Goal: Browse casually: Explore the website without a specific task or goal

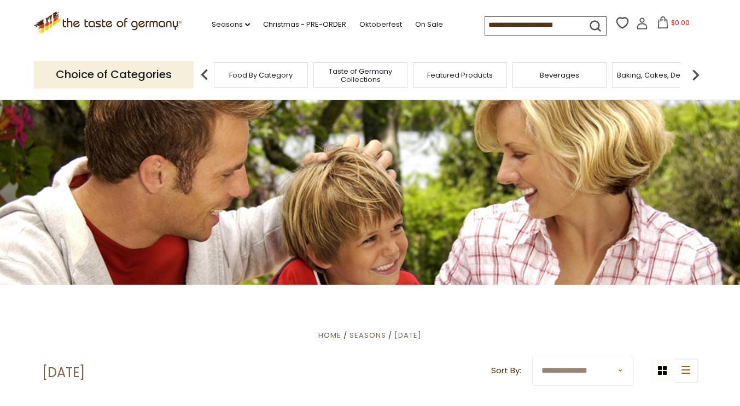
click at [458, 79] on span "Featured Products" at bounding box center [460, 75] width 66 height 8
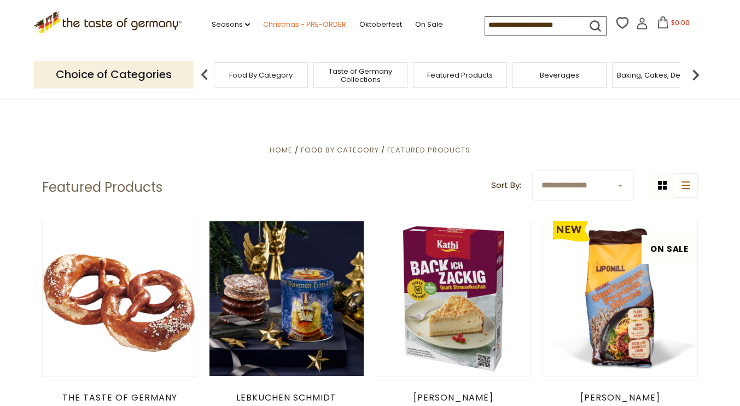
click at [294, 21] on link "Christmas - PRE-ORDER" at bounding box center [304, 25] width 83 height 12
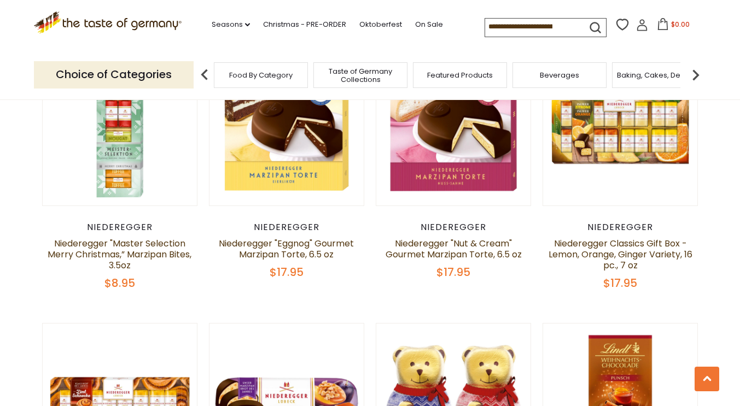
scroll to position [2278, 0]
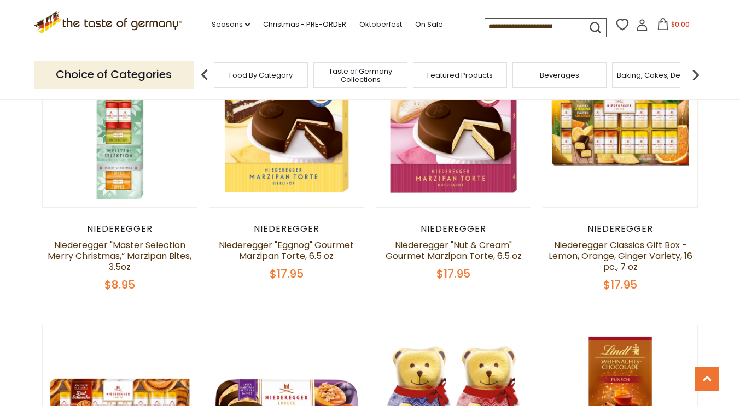
click at [550, 75] on span "Beverages" at bounding box center [559, 75] width 39 height 8
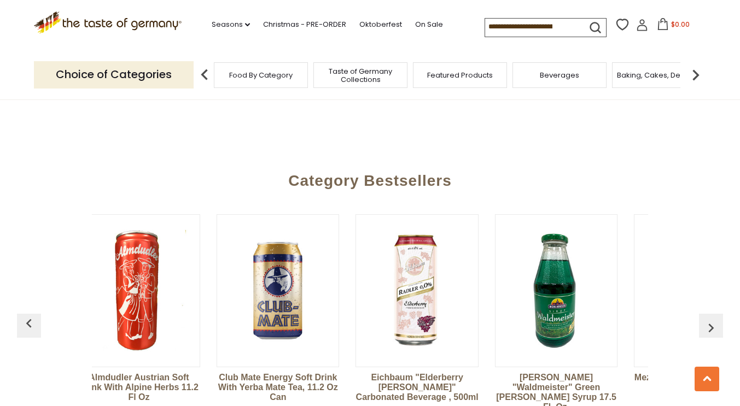
scroll to position [0, 37]
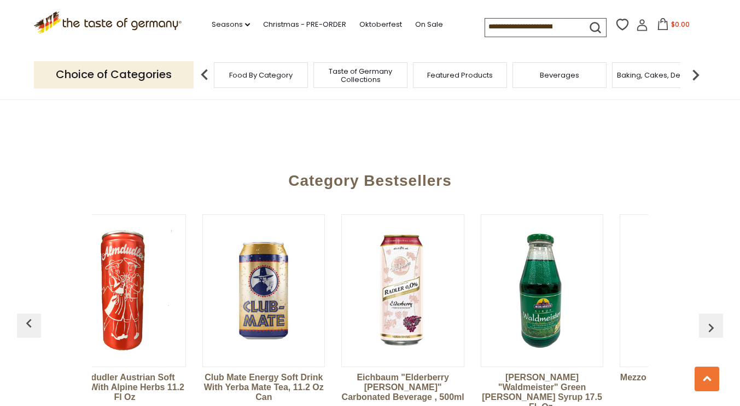
click at [523, 29] on input at bounding box center [531, 26] width 92 height 15
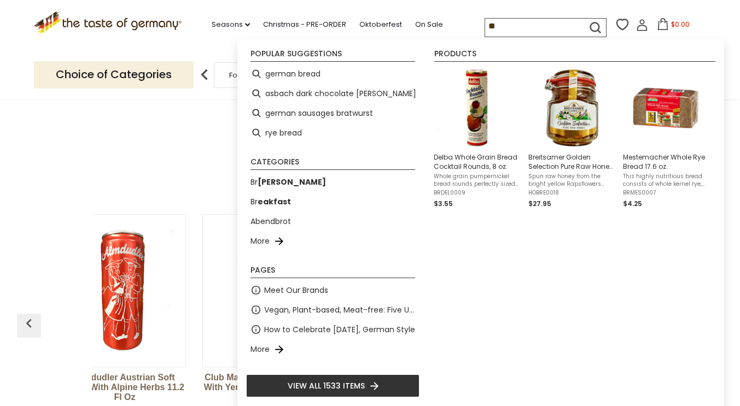
type input "*"
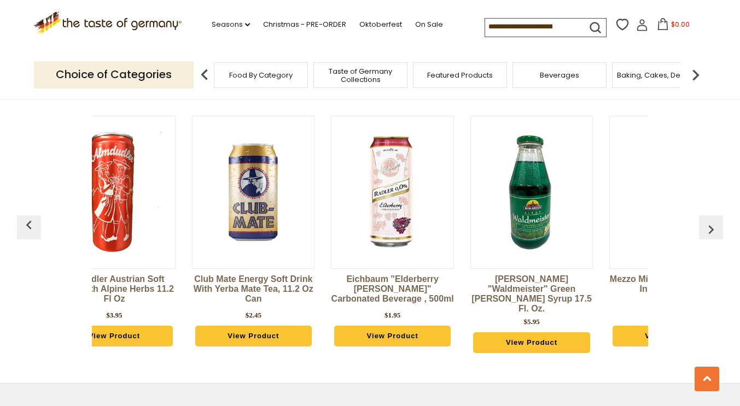
scroll to position [2533, 0]
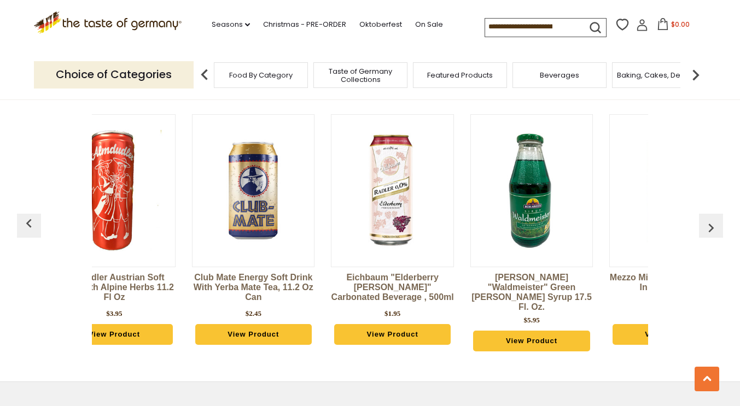
click at [529, 213] on img at bounding box center [531, 190] width 121 height 121
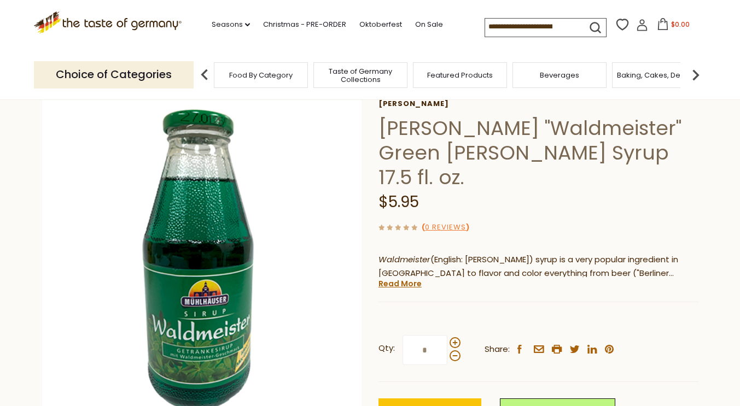
scroll to position [58, 0]
click at [409, 278] on link "Read More" at bounding box center [399, 283] width 43 height 11
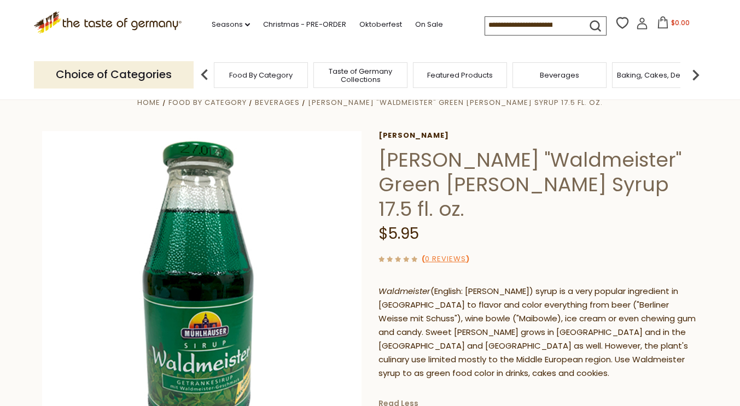
scroll to position [0, 0]
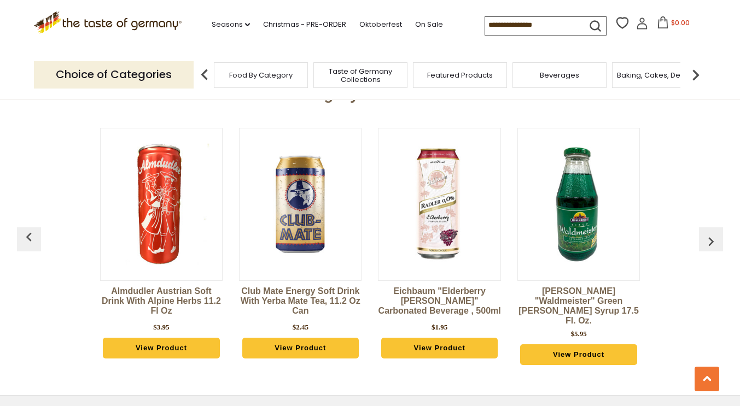
scroll to position [2533, 0]
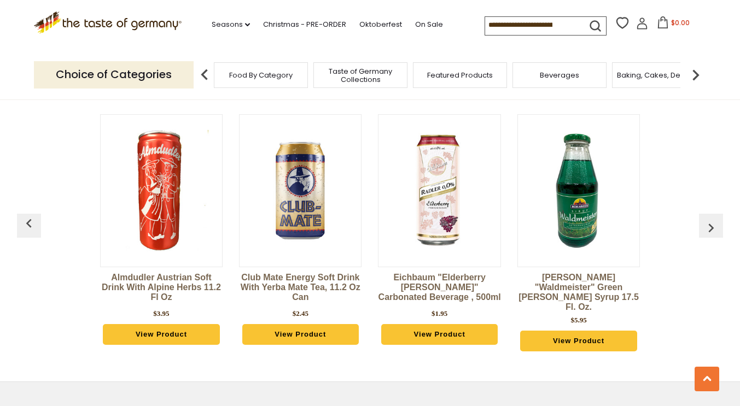
click at [711, 219] on img "button" at bounding box center [711, 228] width 18 height 18
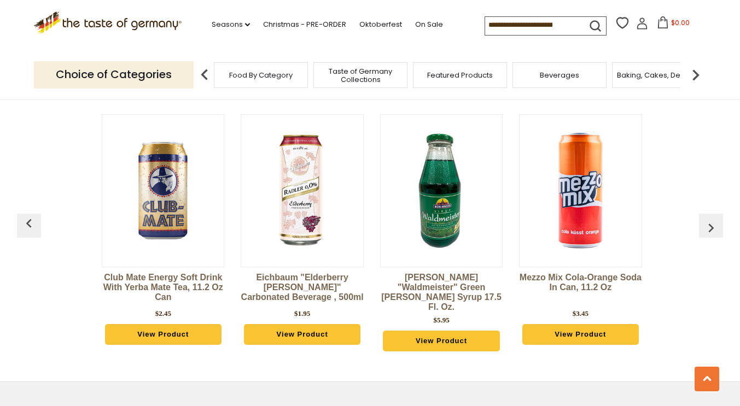
scroll to position [0, 139]
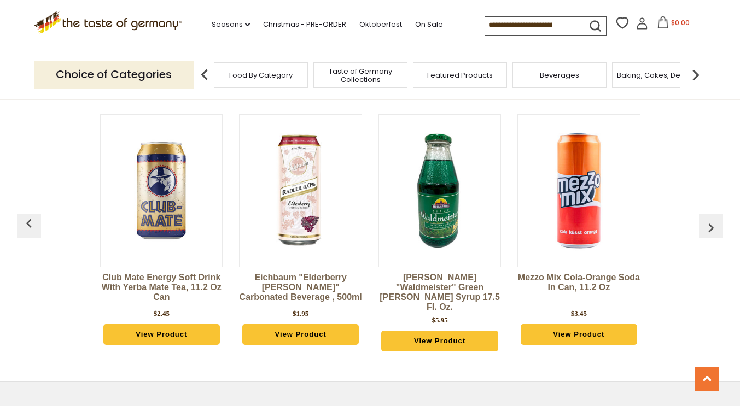
click at [725, 228] on div "Category Bestsellers Almdudler Austrian Soft Drink with Alpine Herbs 11.2 fl oz…" at bounding box center [370, 213] width 740 height 315
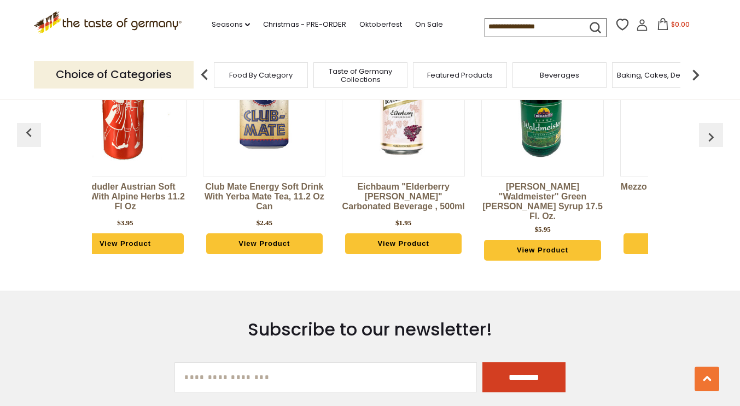
scroll to position [0, 36]
click at [667, 75] on span "Baking, Cakes, Desserts" at bounding box center [659, 75] width 85 height 8
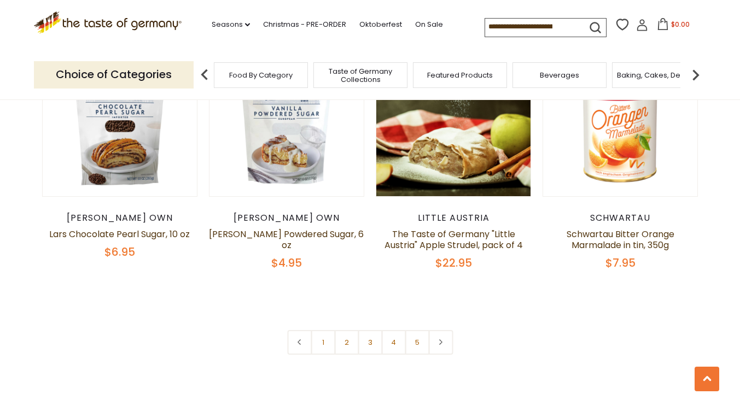
scroll to position [2537, 0]
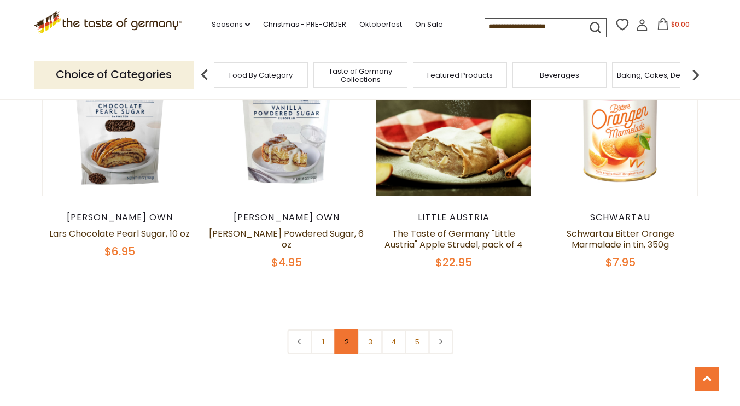
click at [350, 330] on link "2" at bounding box center [346, 342] width 25 height 25
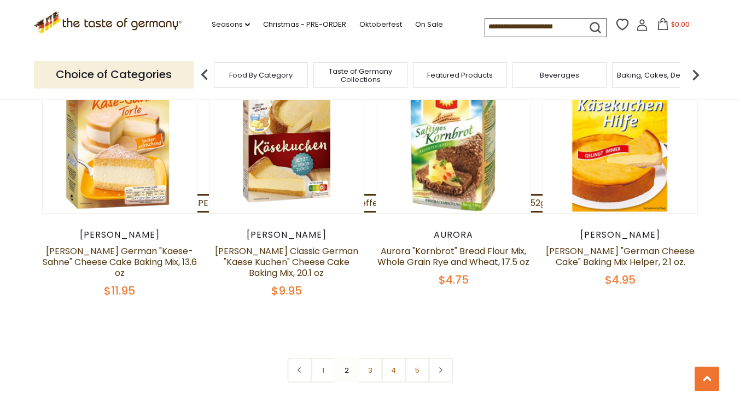
scroll to position [2488, 0]
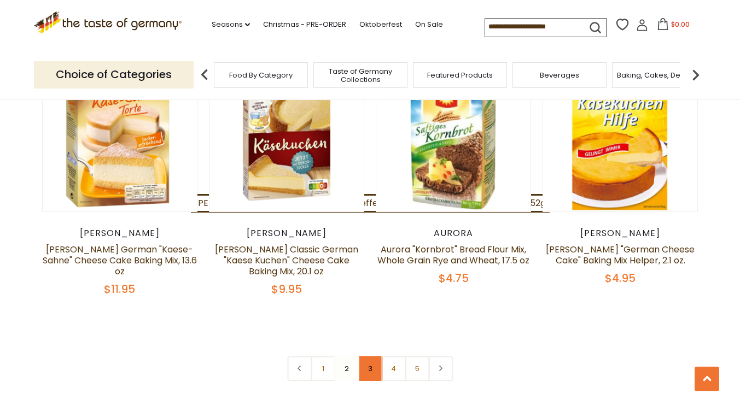
click at [370, 357] on link "3" at bounding box center [370, 369] width 25 height 25
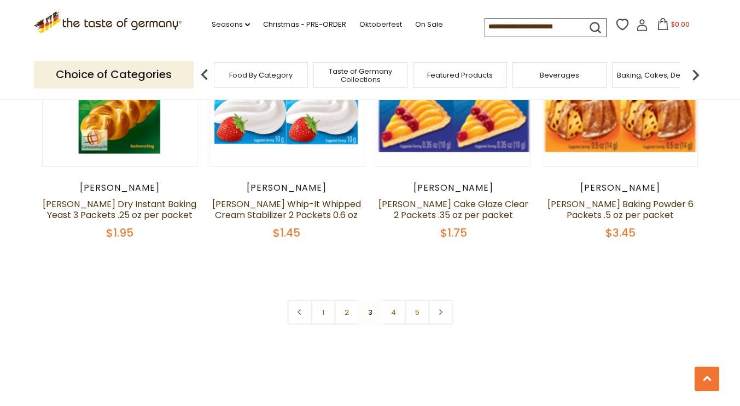
scroll to position [2563, 0]
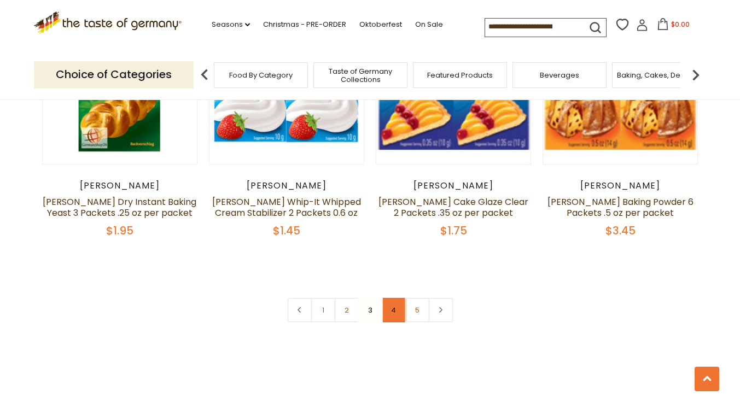
click at [388, 298] on link "4" at bounding box center [393, 310] width 25 height 25
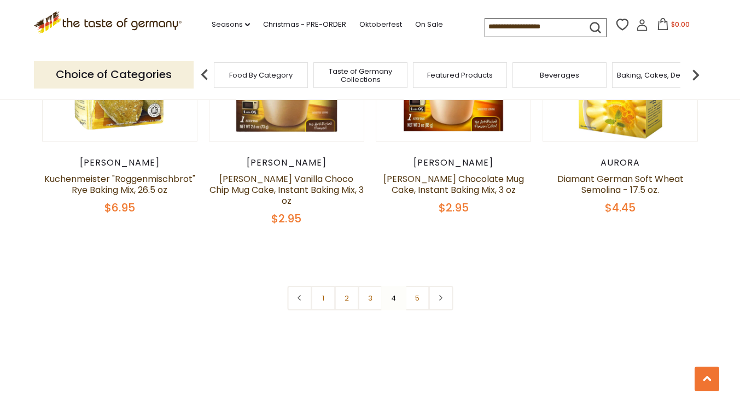
scroll to position [2581, 0]
click at [424, 286] on link "5" at bounding box center [417, 298] width 25 height 25
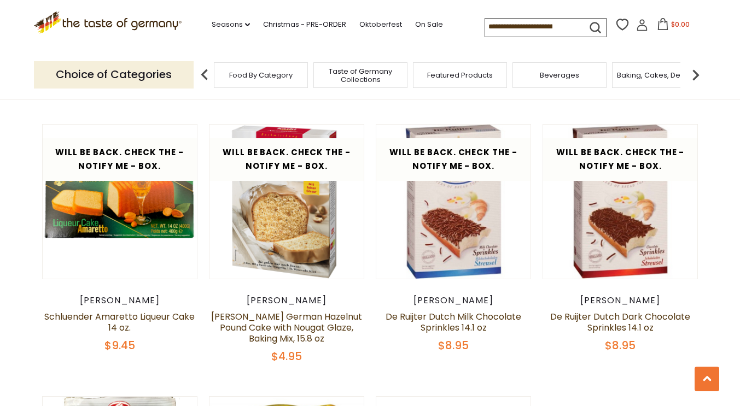
scroll to position [1373, 0]
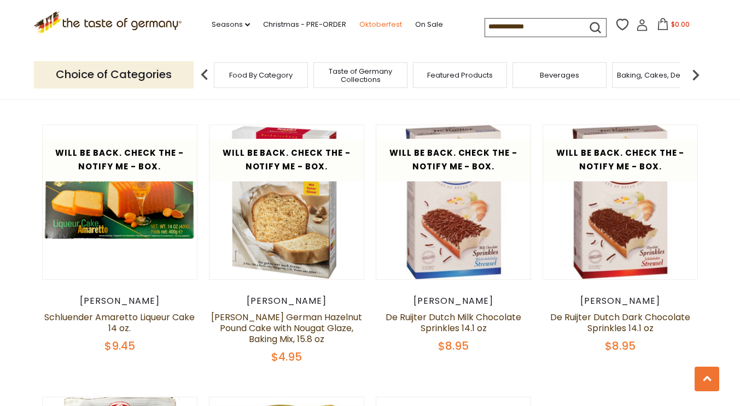
click at [375, 22] on link "Oktoberfest" at bounding box center [380, 25] width 43 height 12
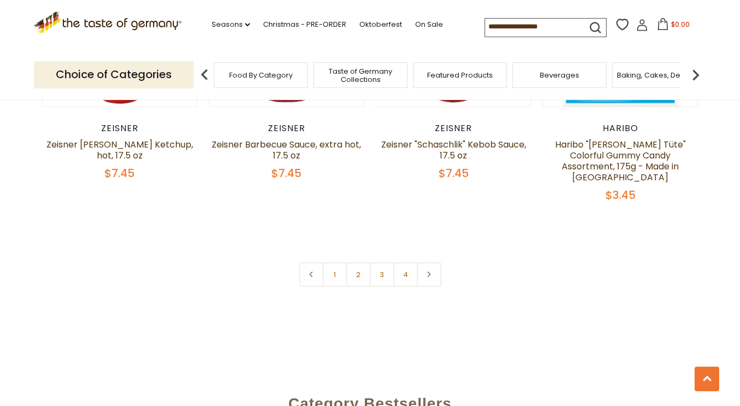
scroll to position [2642, 0]
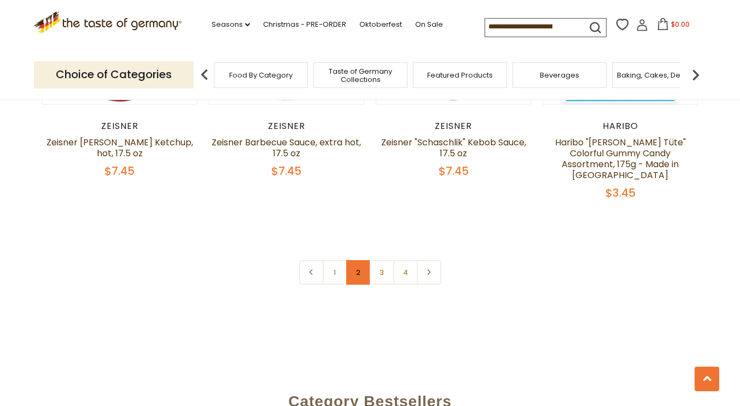
click at [360, 266] on link "2" at bounding box center [358, 272] width 25 height 25
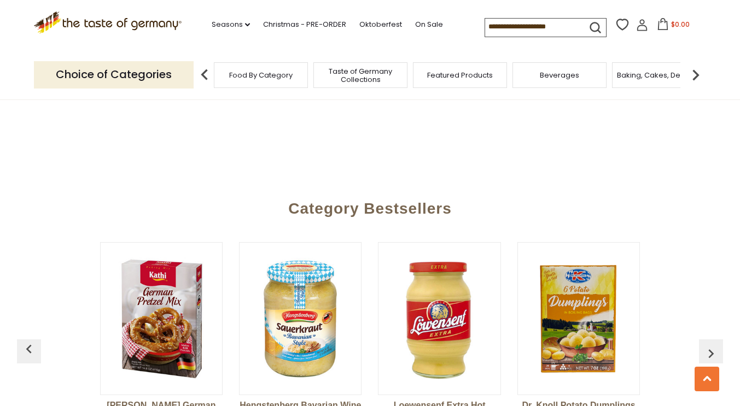
scroll to position [2814, 0]
